Goal: Find specific page/section: Find specific page/section

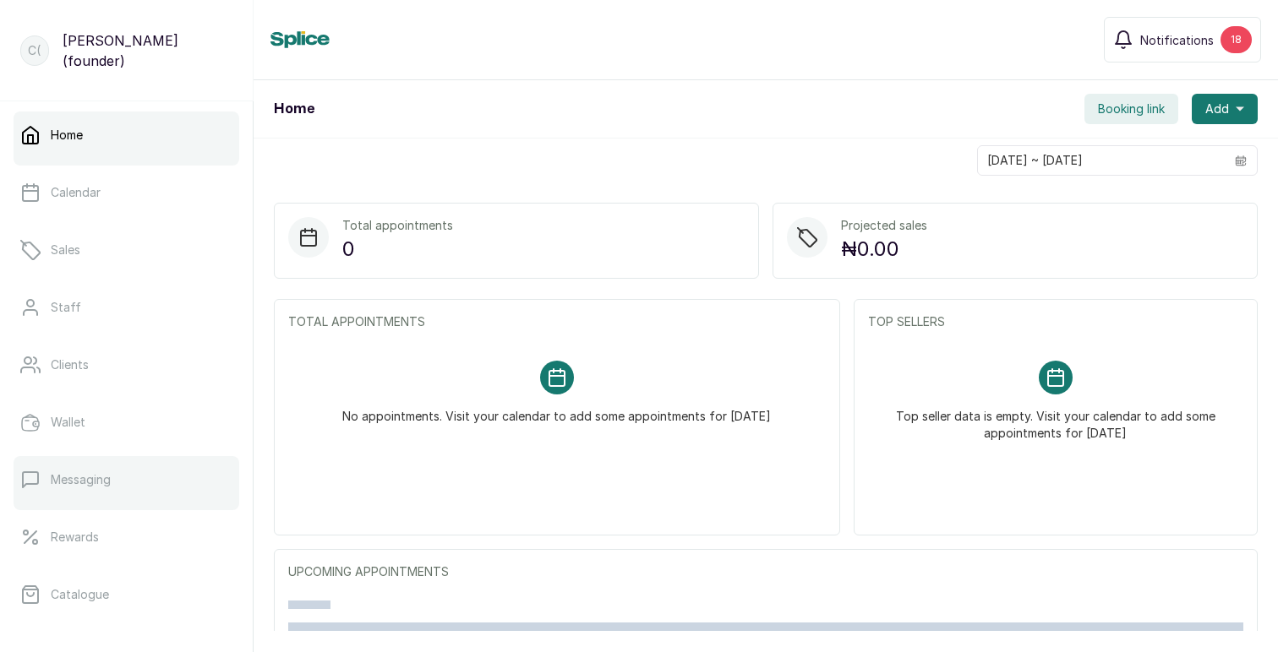
scroll to position [292, 0]
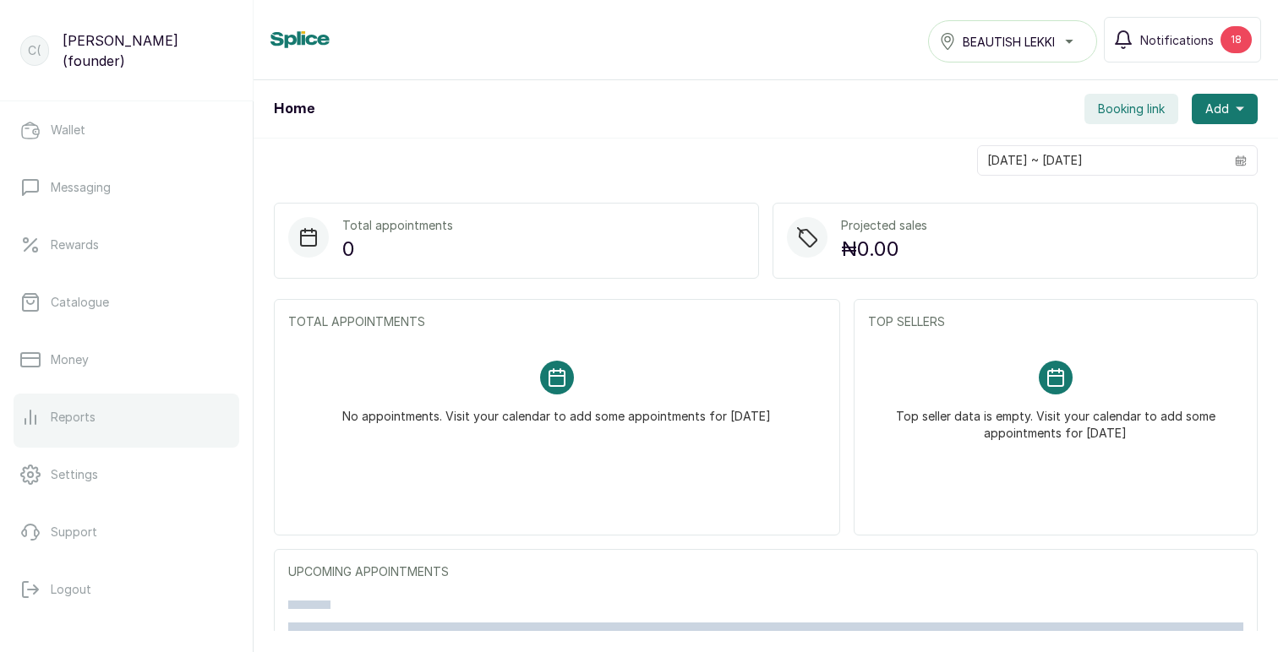
click at [74, 409] on p "Reports" at bounding box center [73, 417] width 45 height 17
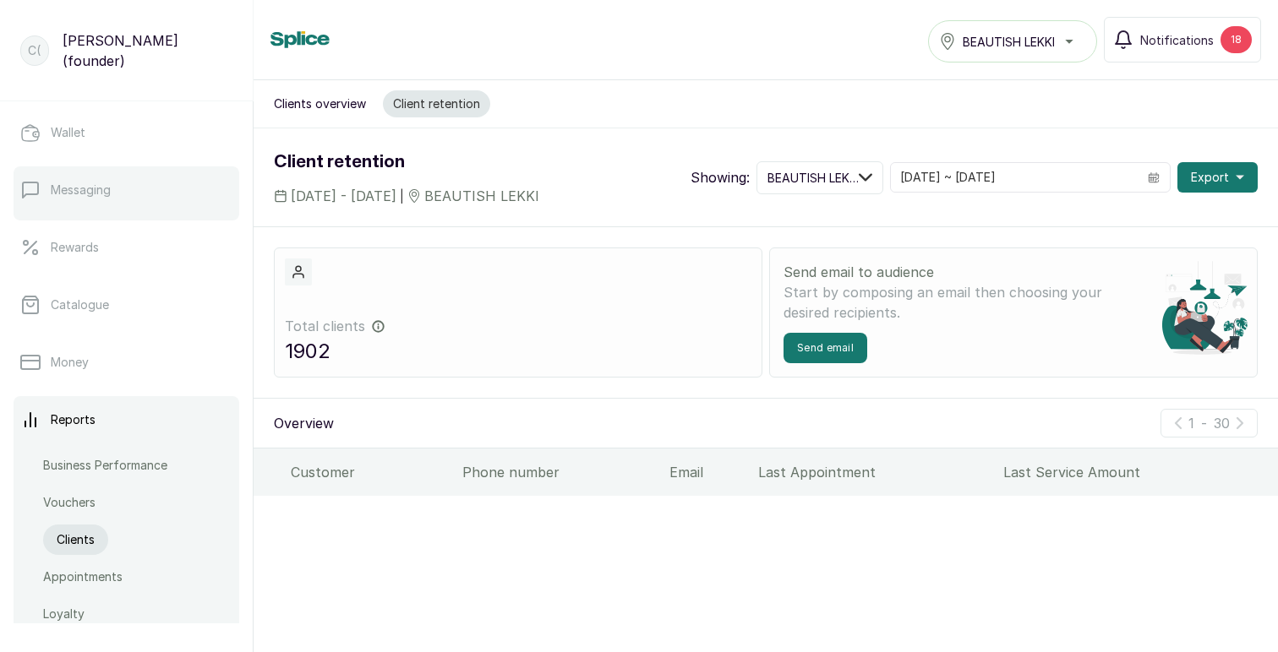
scroll to position [664, 0]
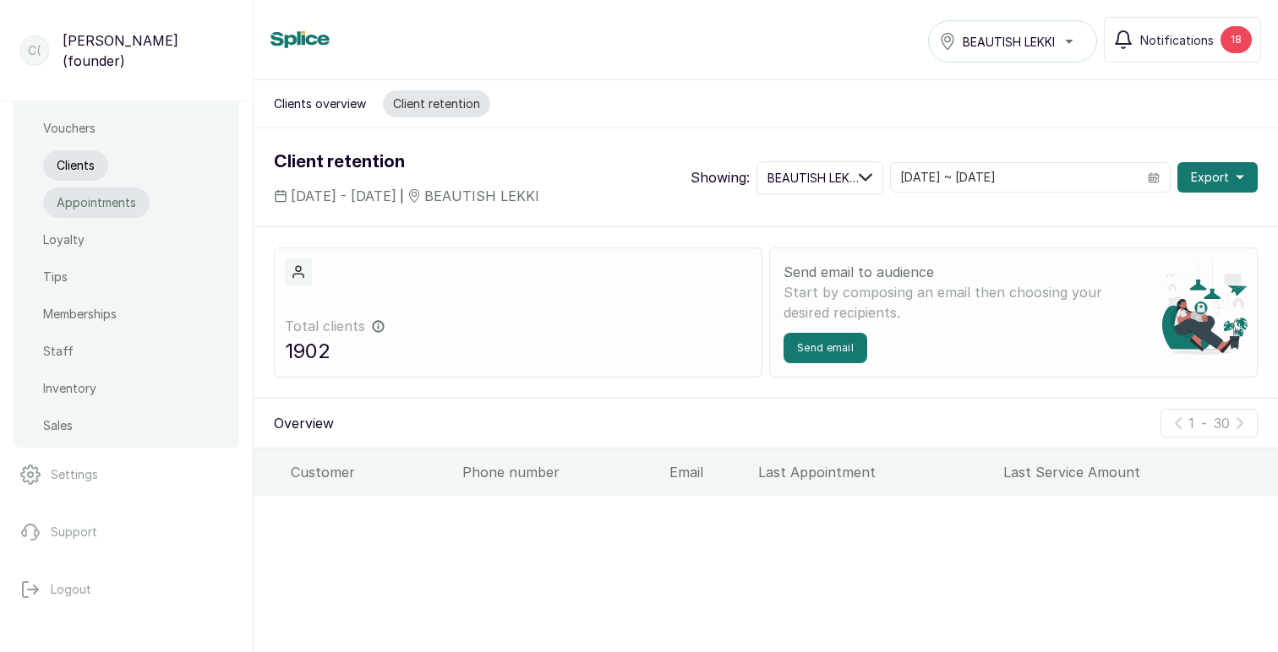
click at [87, 200] on p "Appointments" at bounding box center [96, 202] width 79 height 17
